Goal: Information Seeking & Learning: Learn about a topic

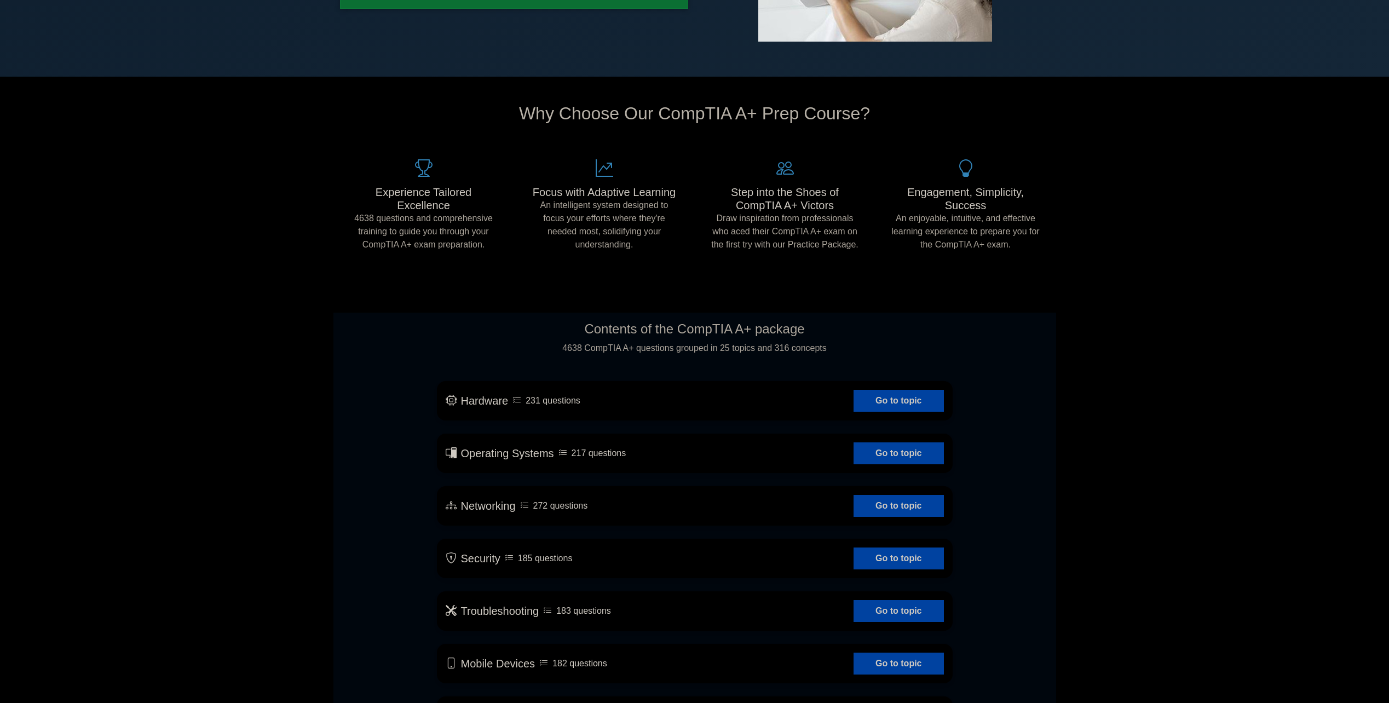
scroll to position [274, 0]
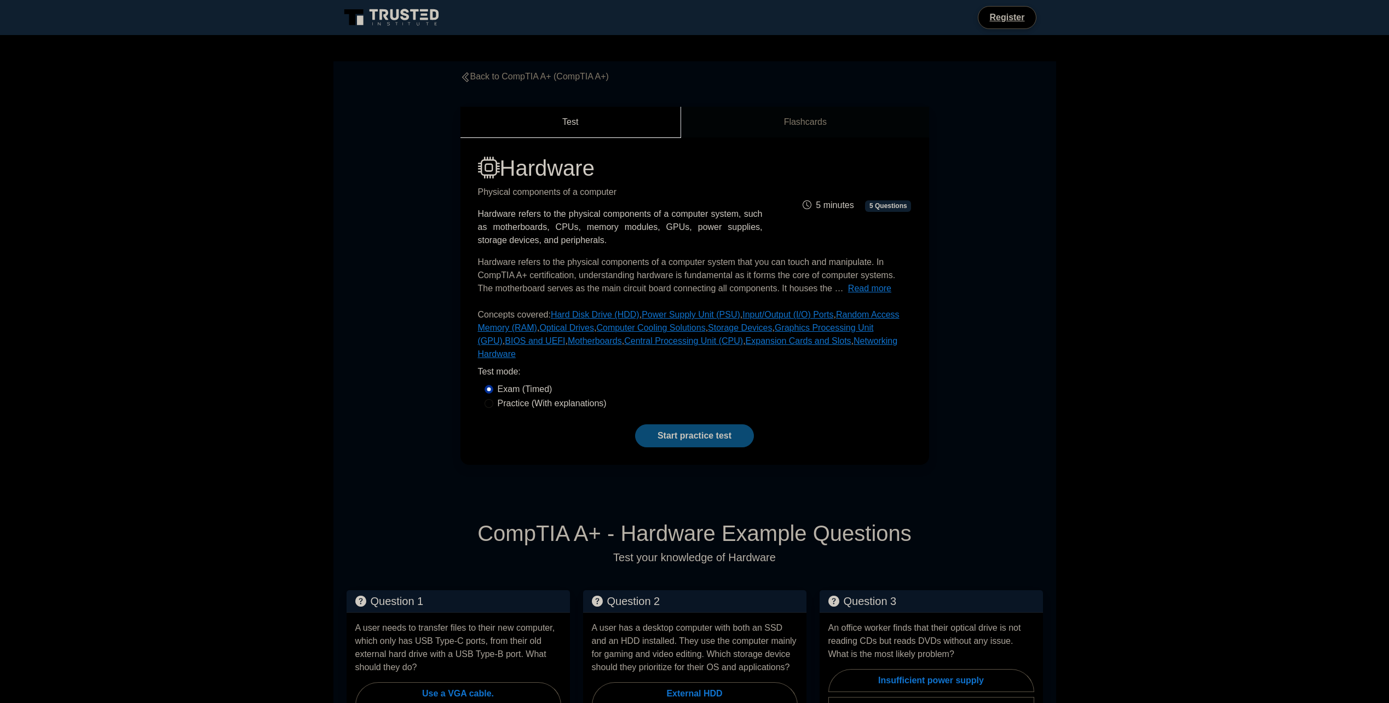
click at [711, 424] on link "Start practice test" at bounding box center [694, 435] width 119 height 23
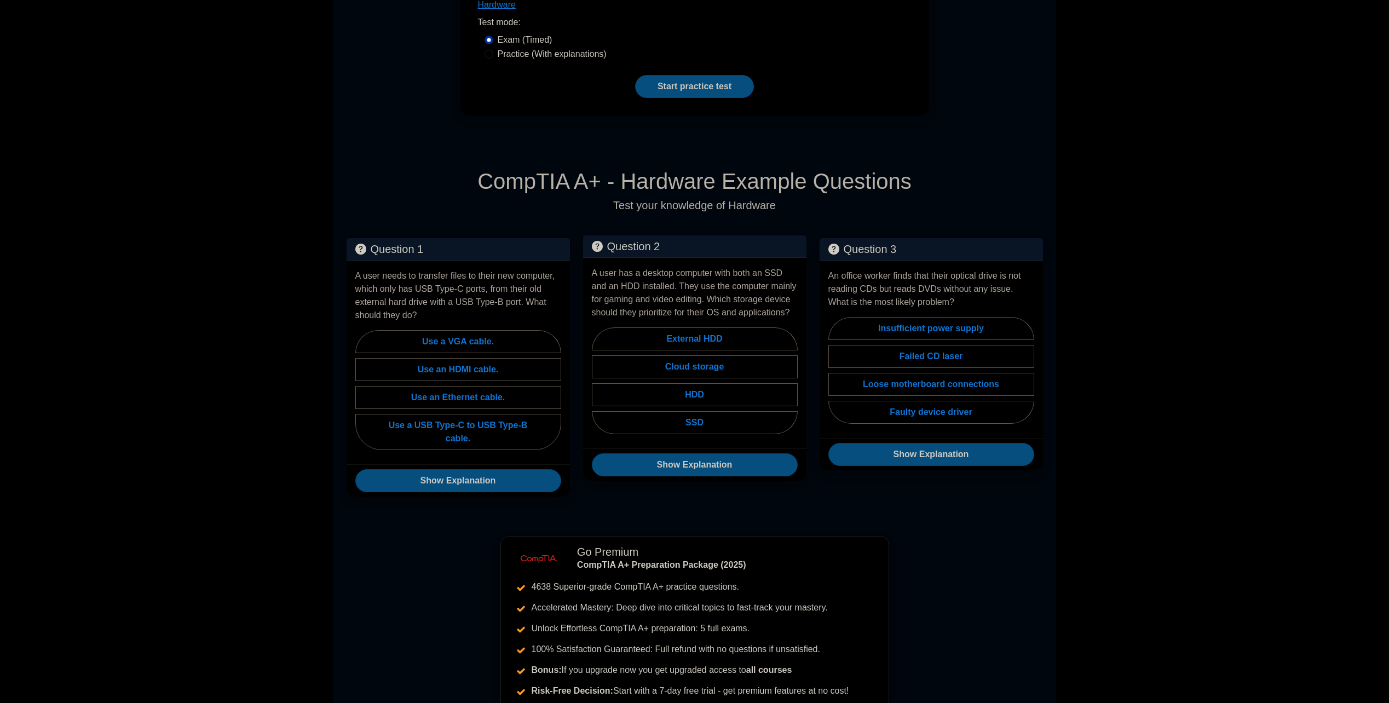
scroll to position [438, 0]
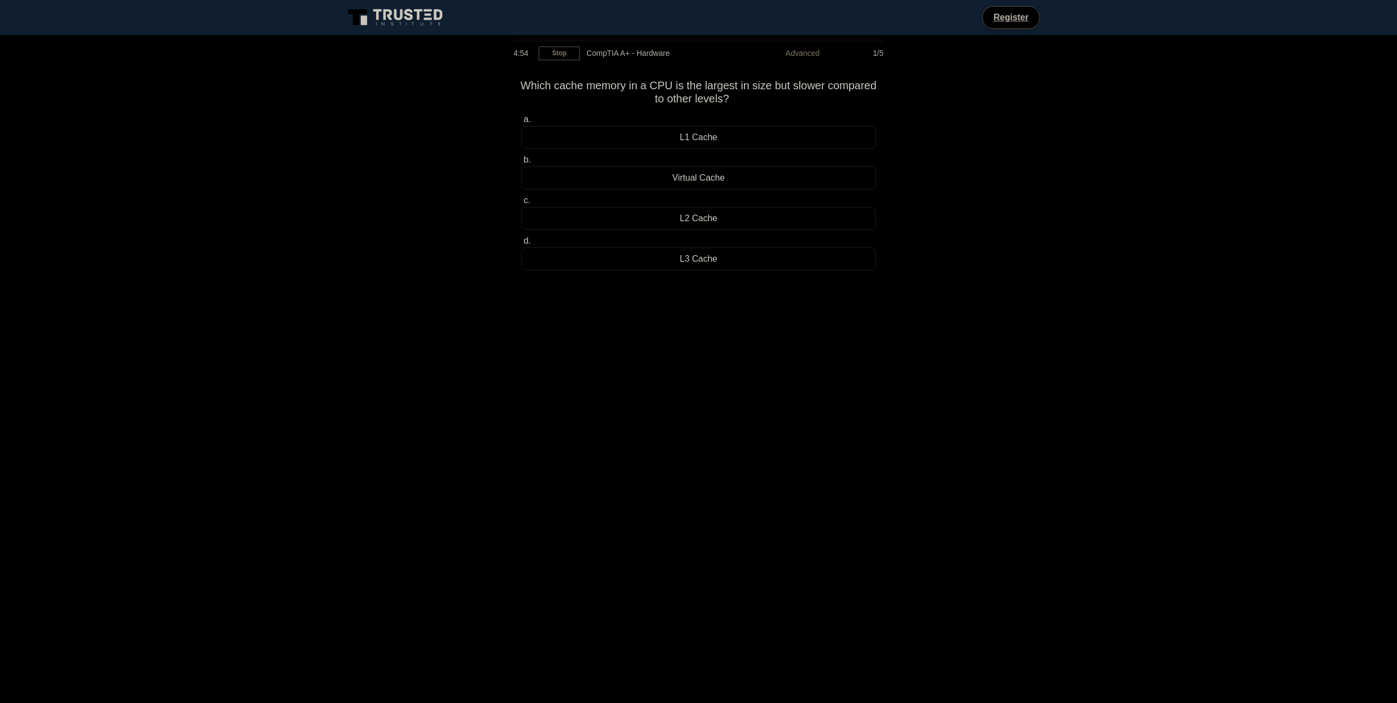
click at [706, 140] on div "L1 Cache" at bounding box center [698, 137] width 355 height 23
click at [521, 123] on input "a. L1 Cache" at bounding box center [521, 119] width 0 height 7
click at [734, 221] on div "Magnetic platters" at bounding box center [698, 218] width 355 height 23
click at [521, 204] on input "c. Magnetic platters" at bounding box center [521, 200] width 0 height 7
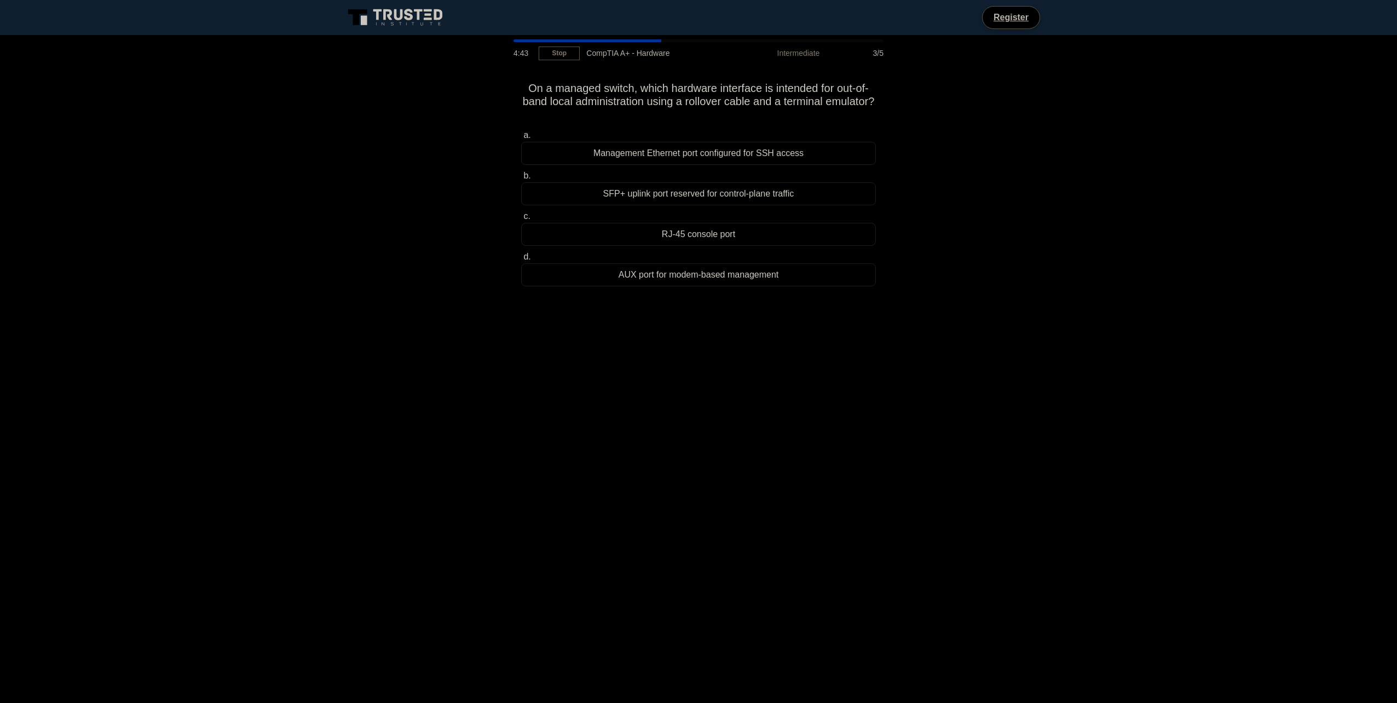
click at [425, 14] on icon at bounding box center [396, 17] width 105 height 21
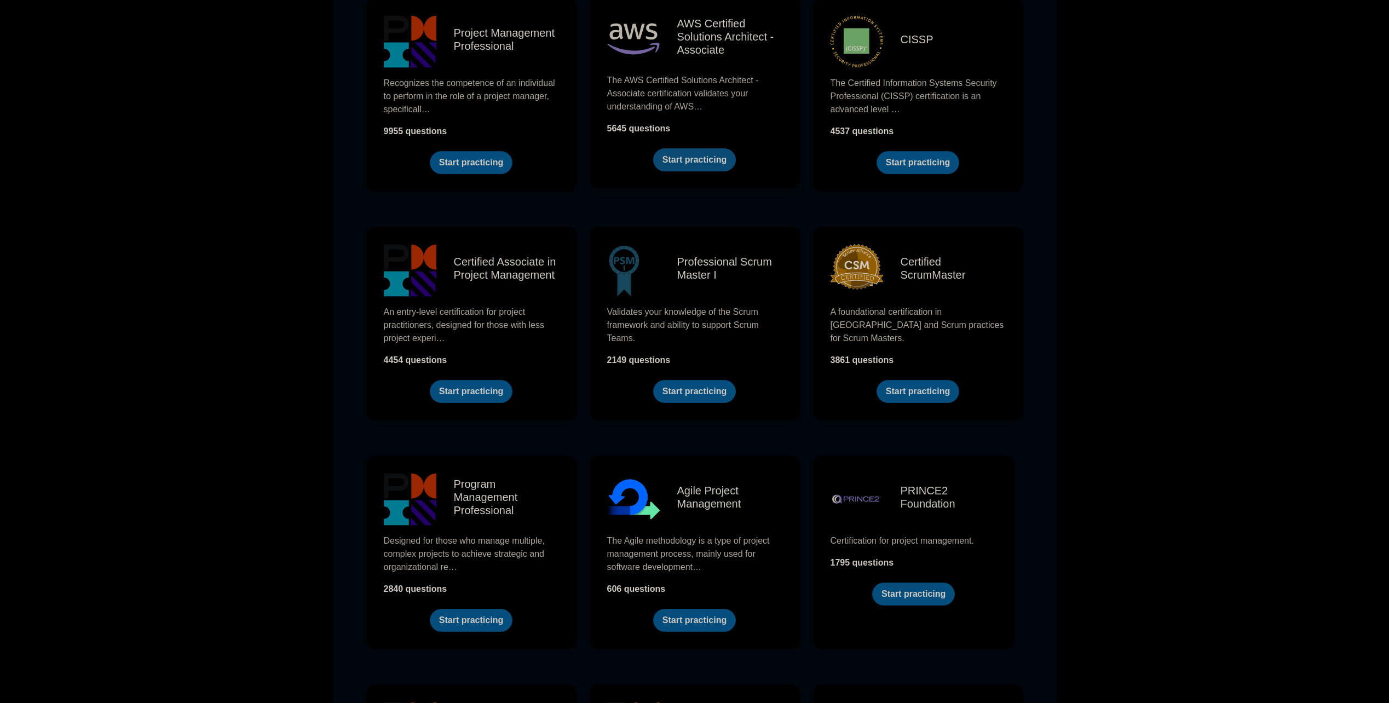
scroll to position [329, 0]
